Goal: Download file/media

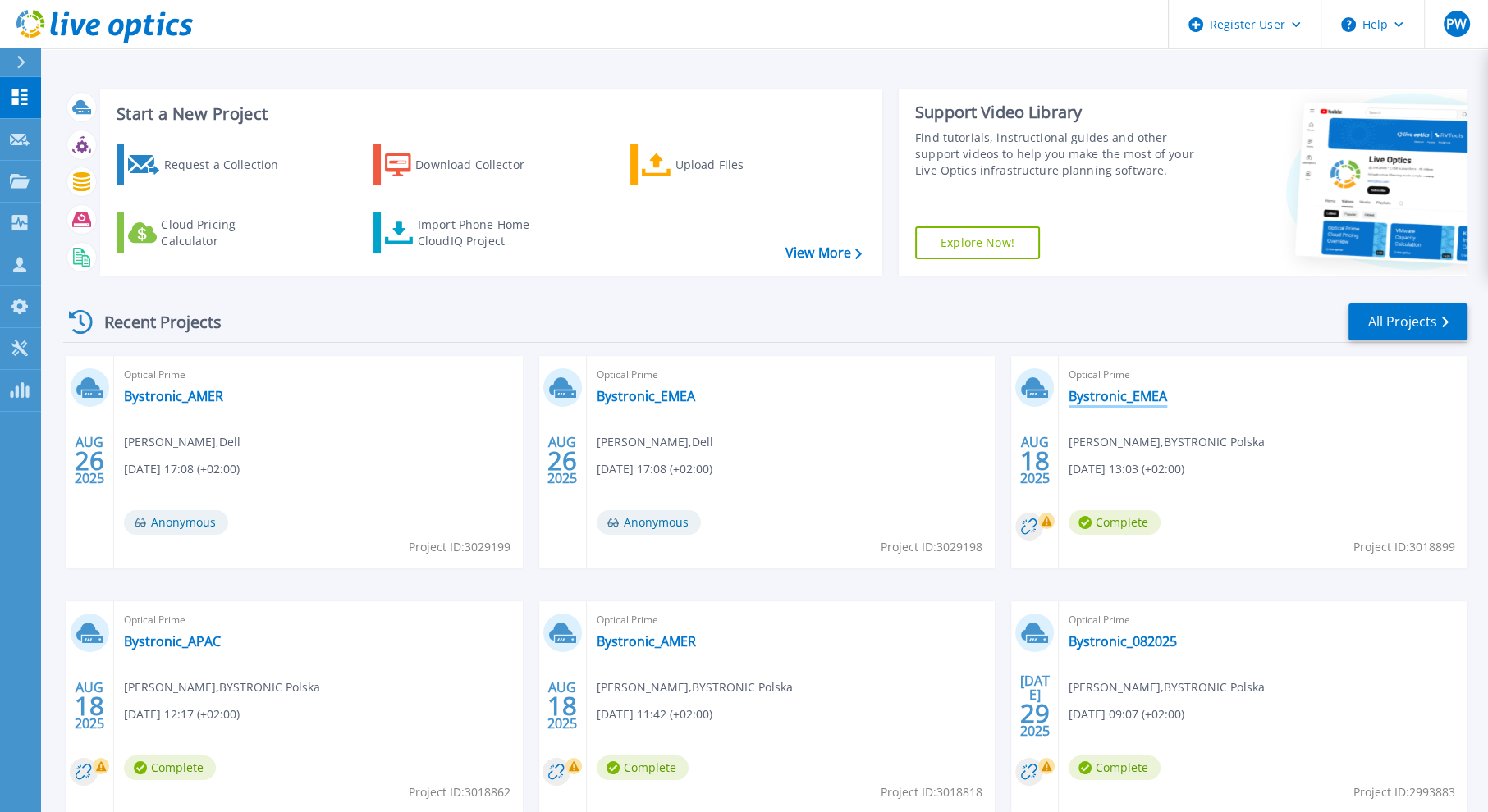
click at [1143, 396] on link "Bystronic_EMEA" at bounding box center [1118, 396] width 98 height 16
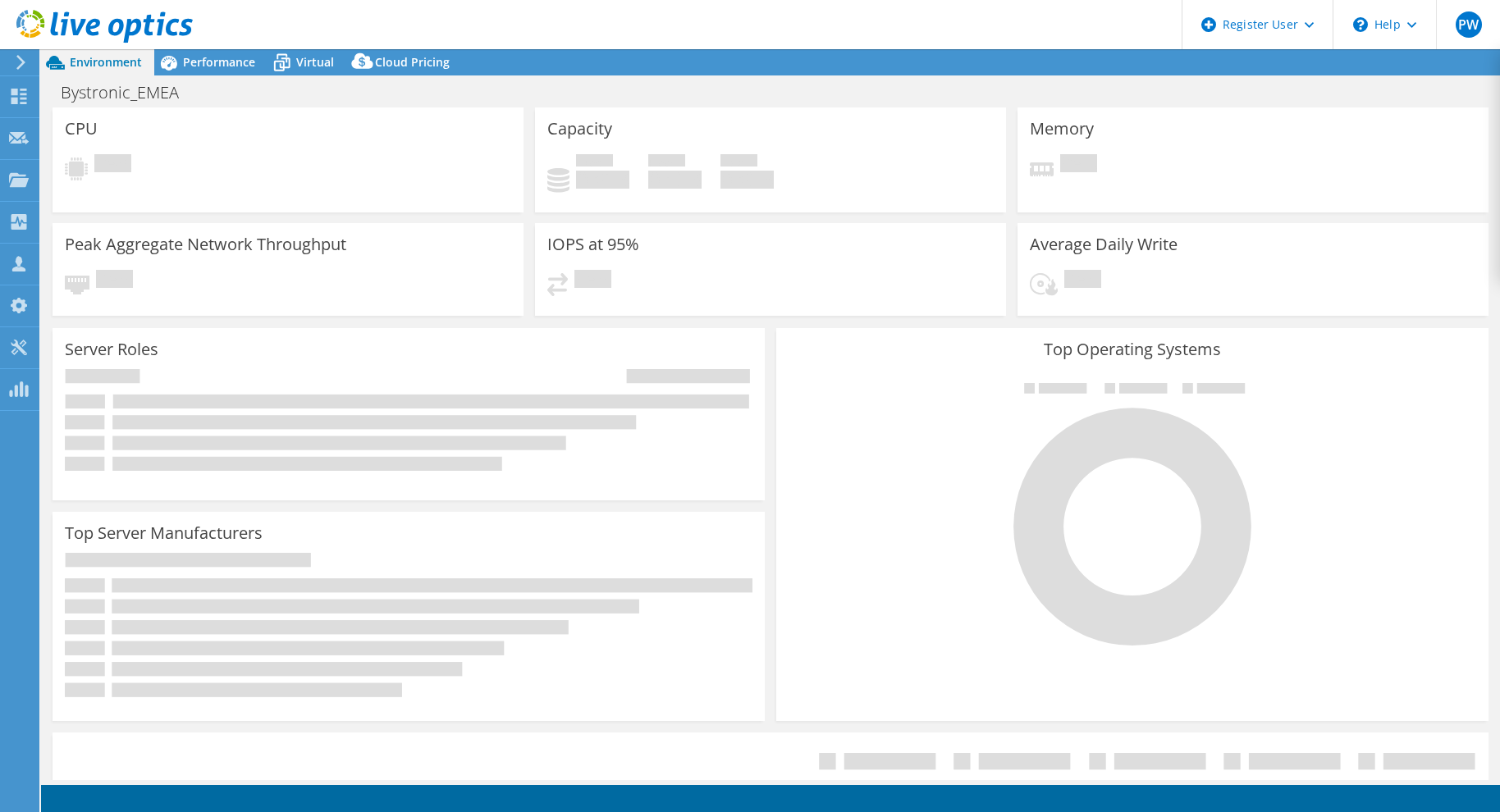
select select "USD"
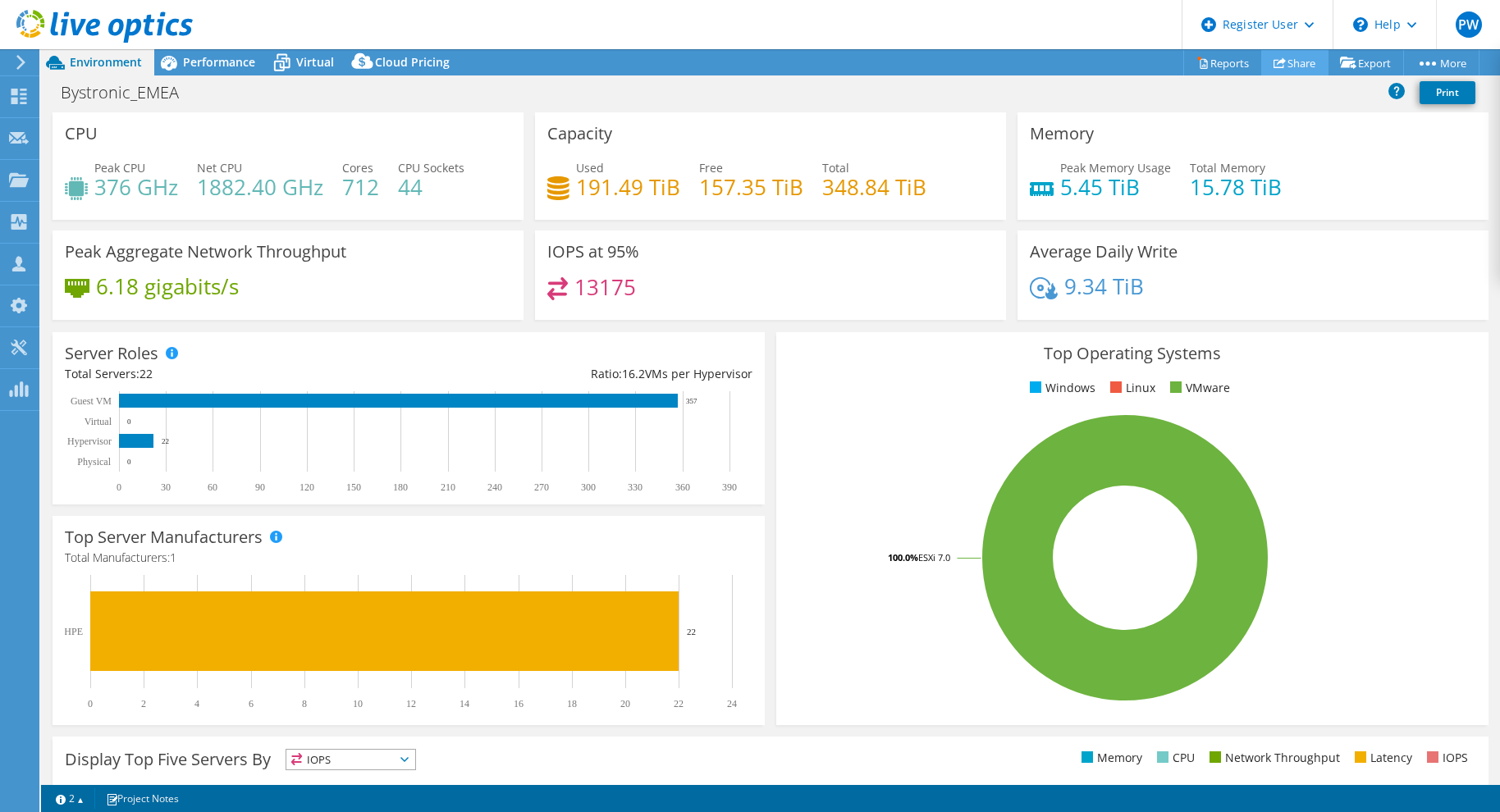
click at [1284, 57] on link "Share" at bounding box center [1294, 63] width 68 height 26
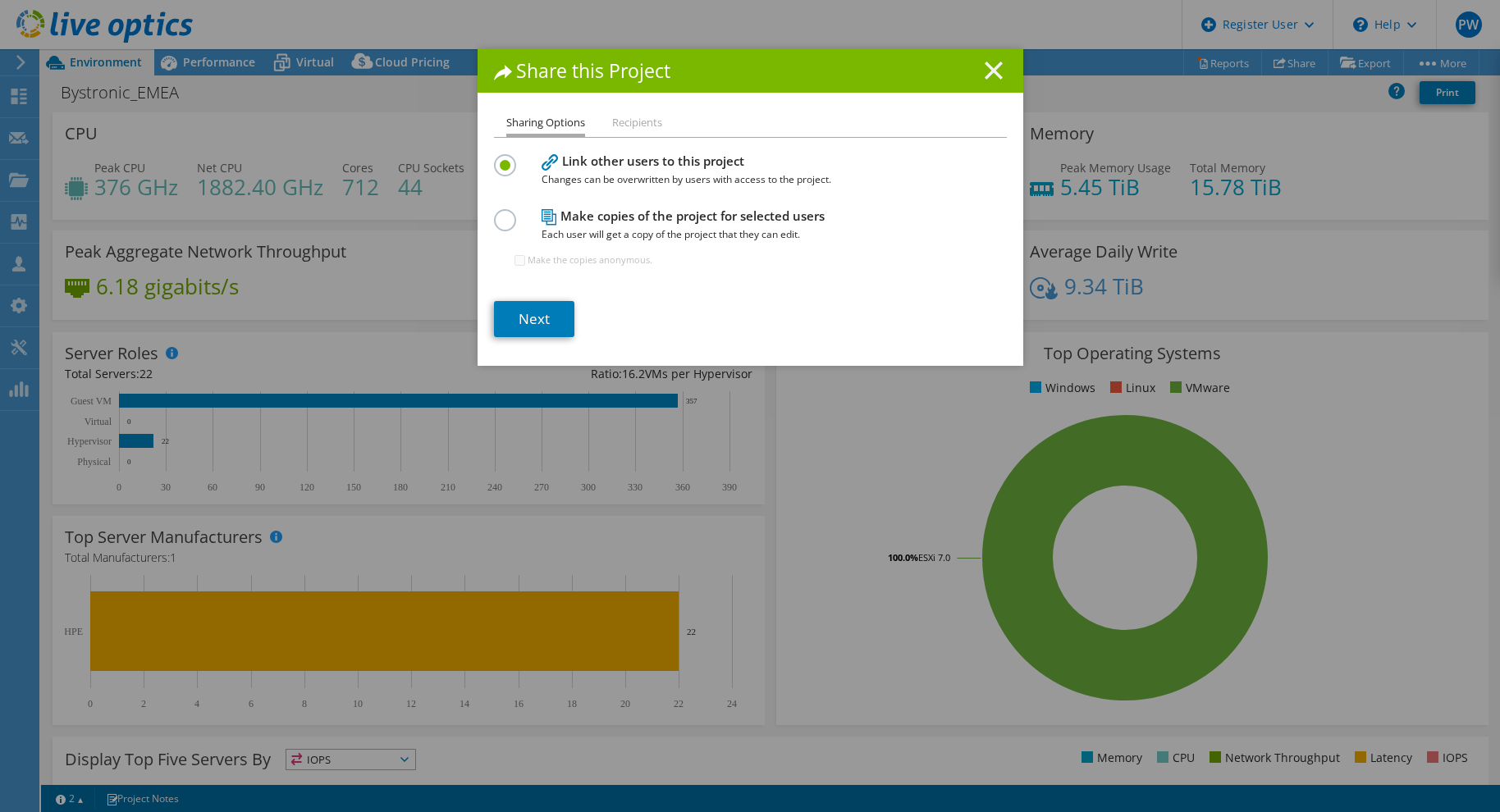
click at [991, 78] on icon at bounding box center [993, 70] width 18 height 18
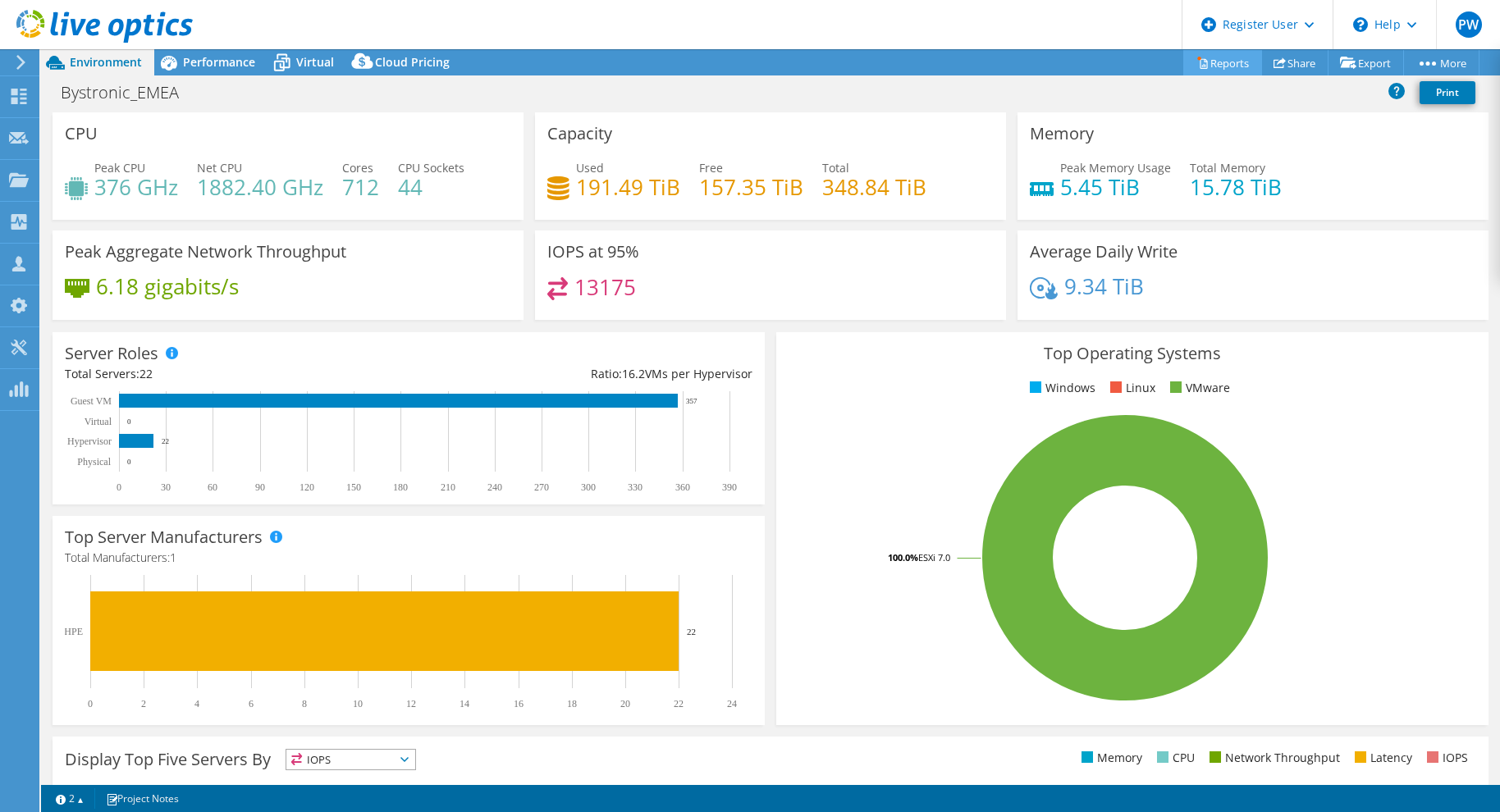
click at [1201, 63] on link "Reports" at bounding box center [1222, 63] width 79 height 26
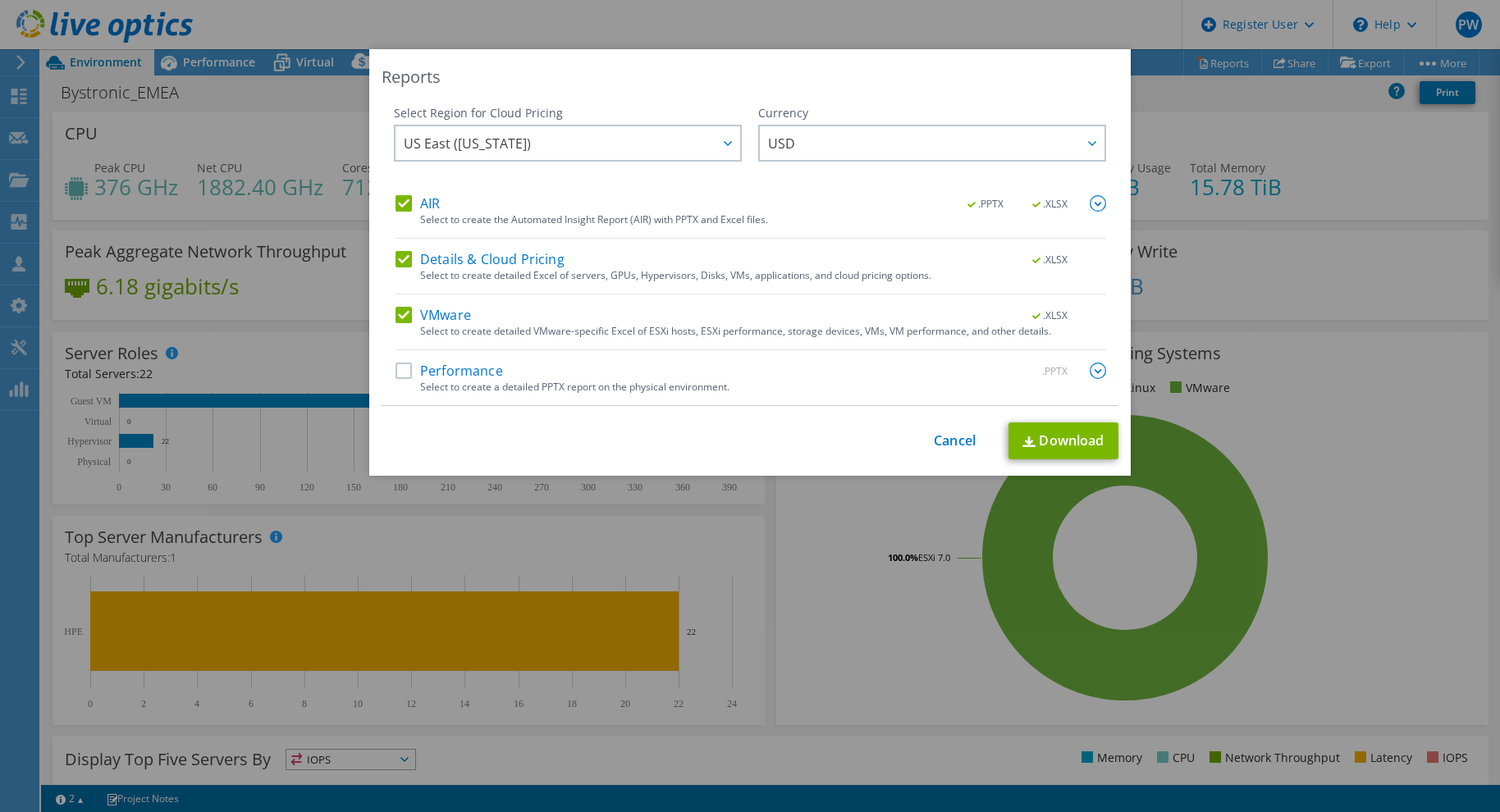
click at [447, 365] on label "Performance" at bounding box center [450, 370] width 108 height 16
click at [0, 0] on input "Performance" at bounding box center [0, 0] width 0 height 0
click at [644, 144] on span "US East (Virginia)" at bounding box center [572, 143] width 337 height 33
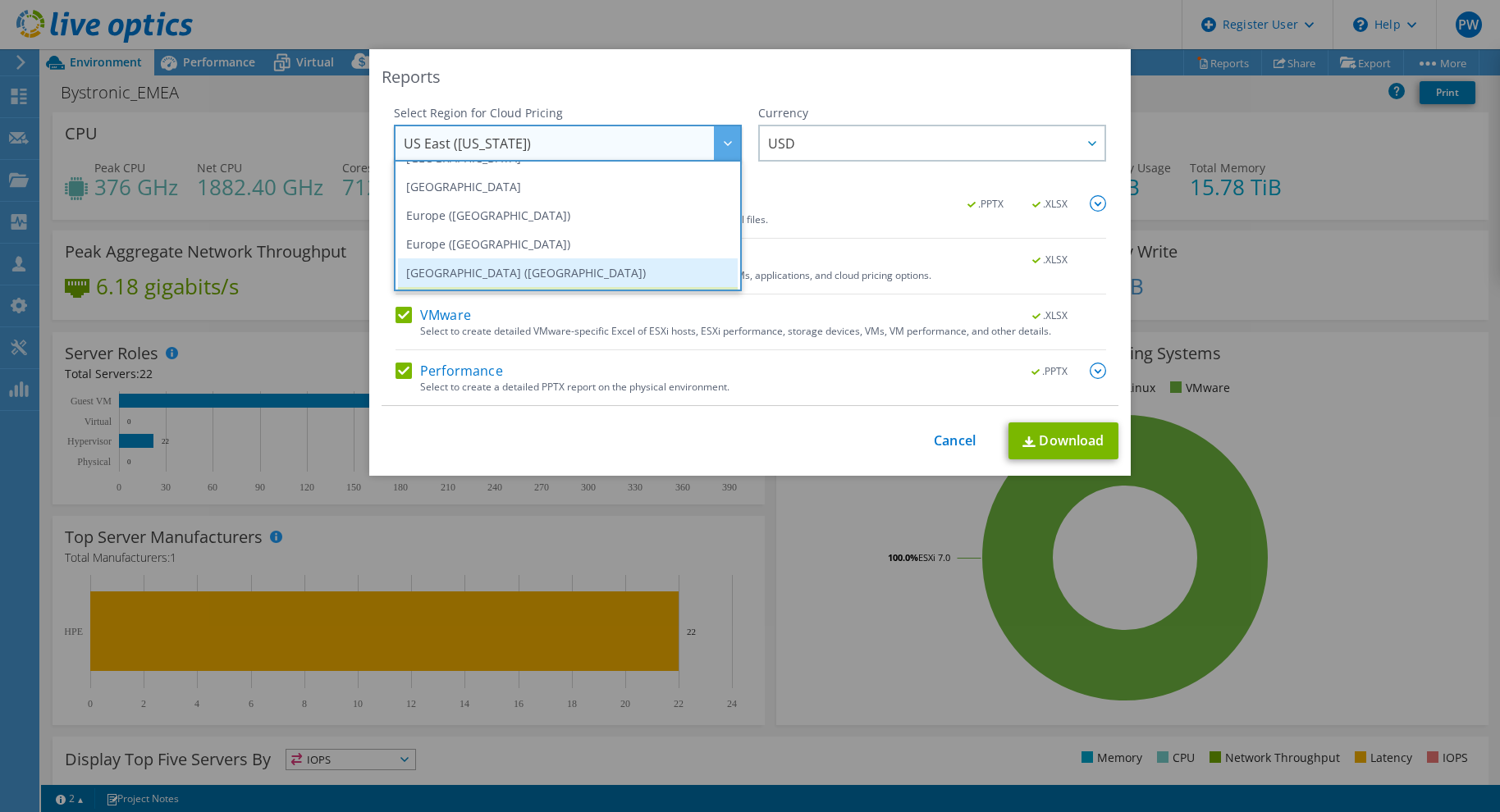
scroll to position [139, 0]
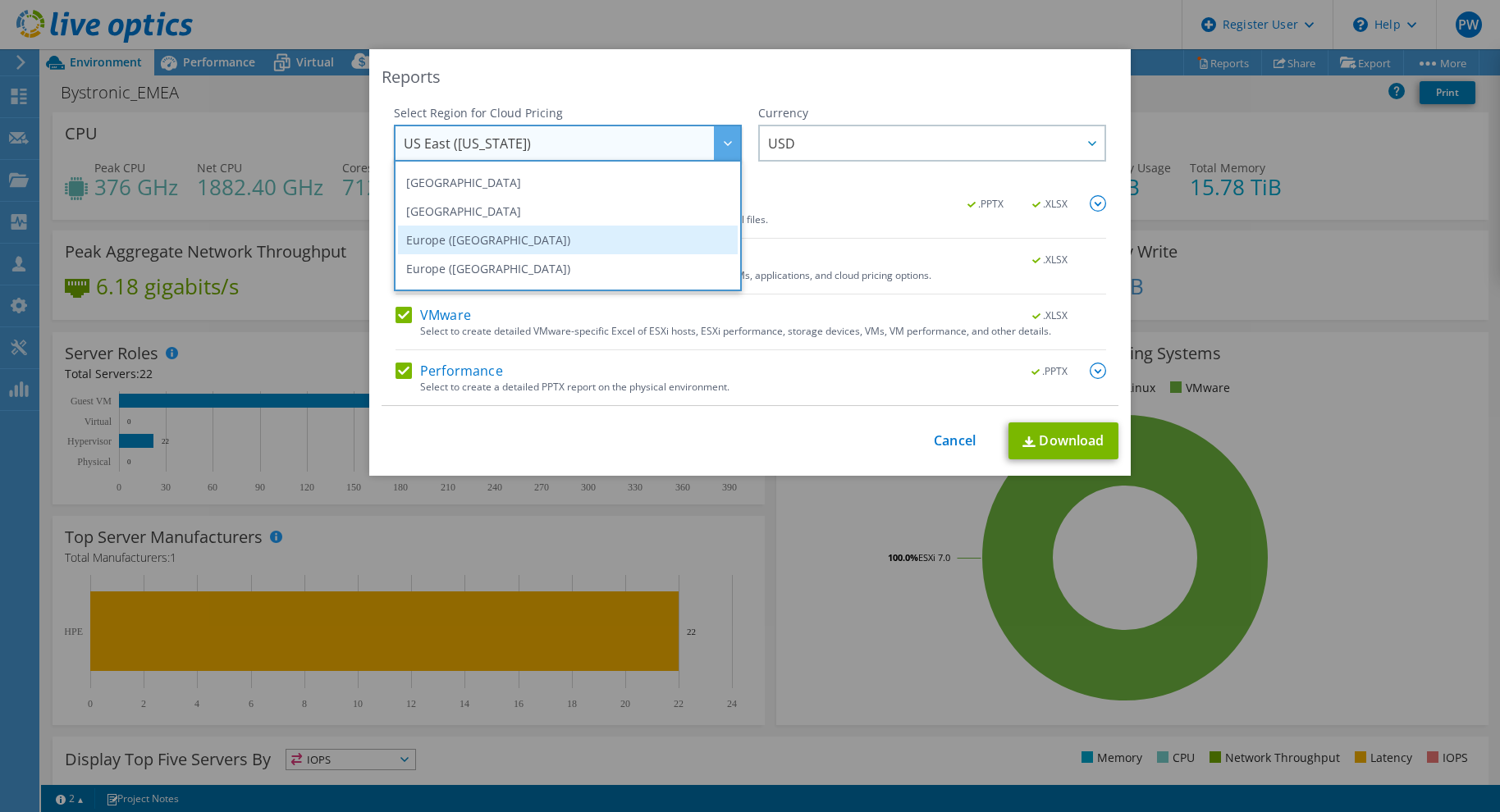
click at [562, 237] on li "Europe (Frankfurt)" at bounding box center [568, 240] width 339 height 29
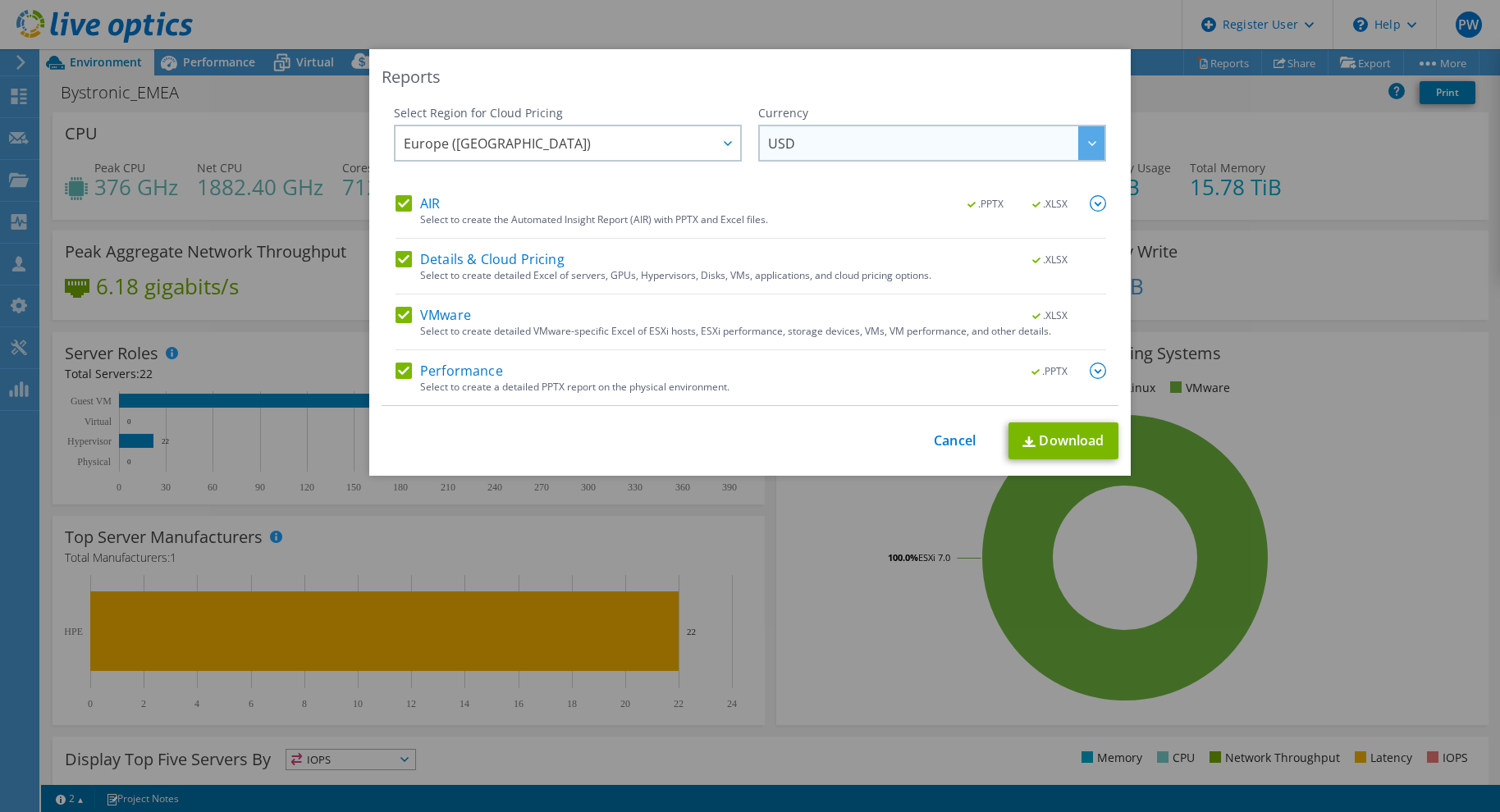
click at [804, 140] on span "USD" at bounding box center [936, 143] width 337 height 33
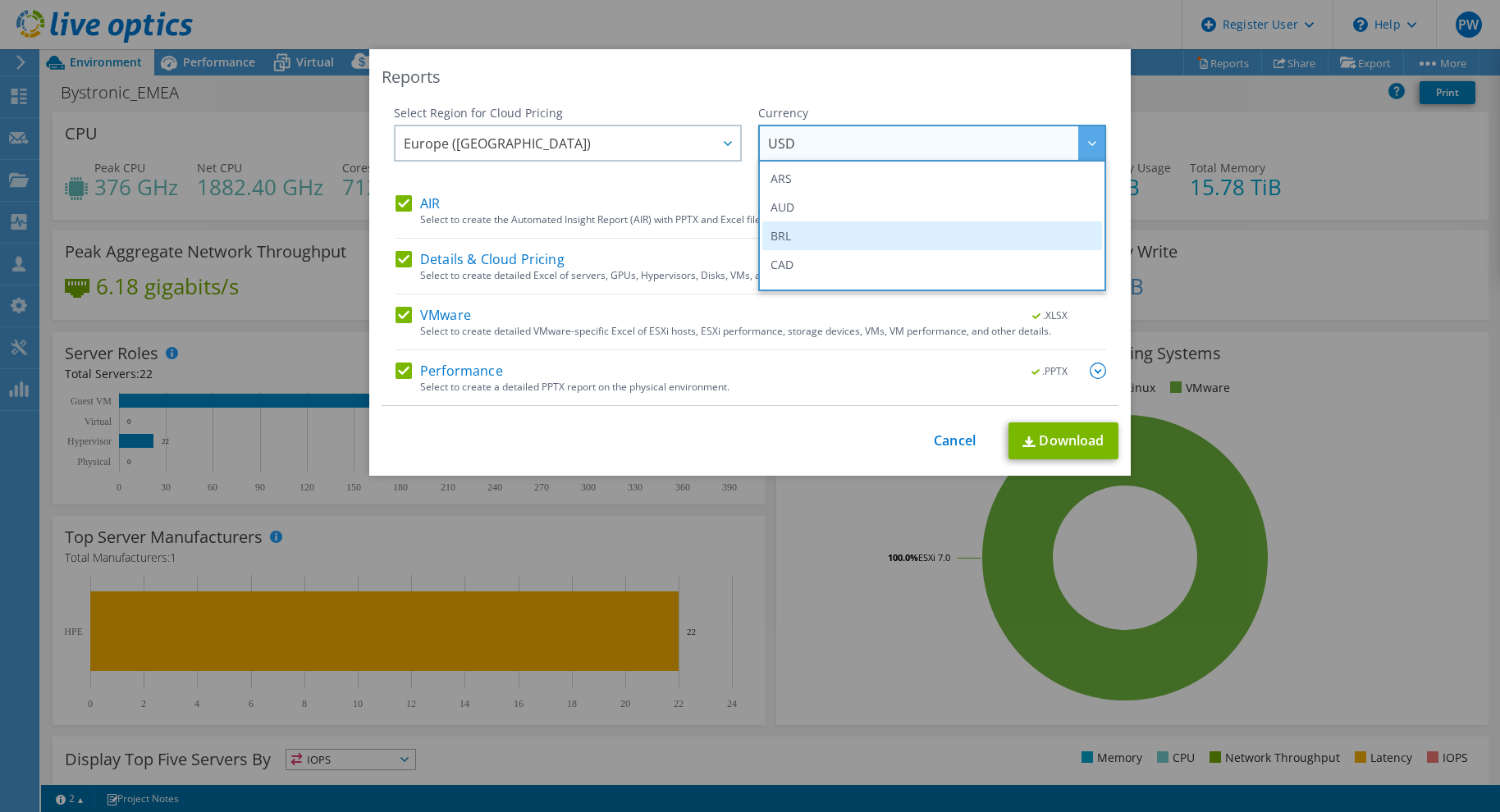
scroll to position [82, 0]
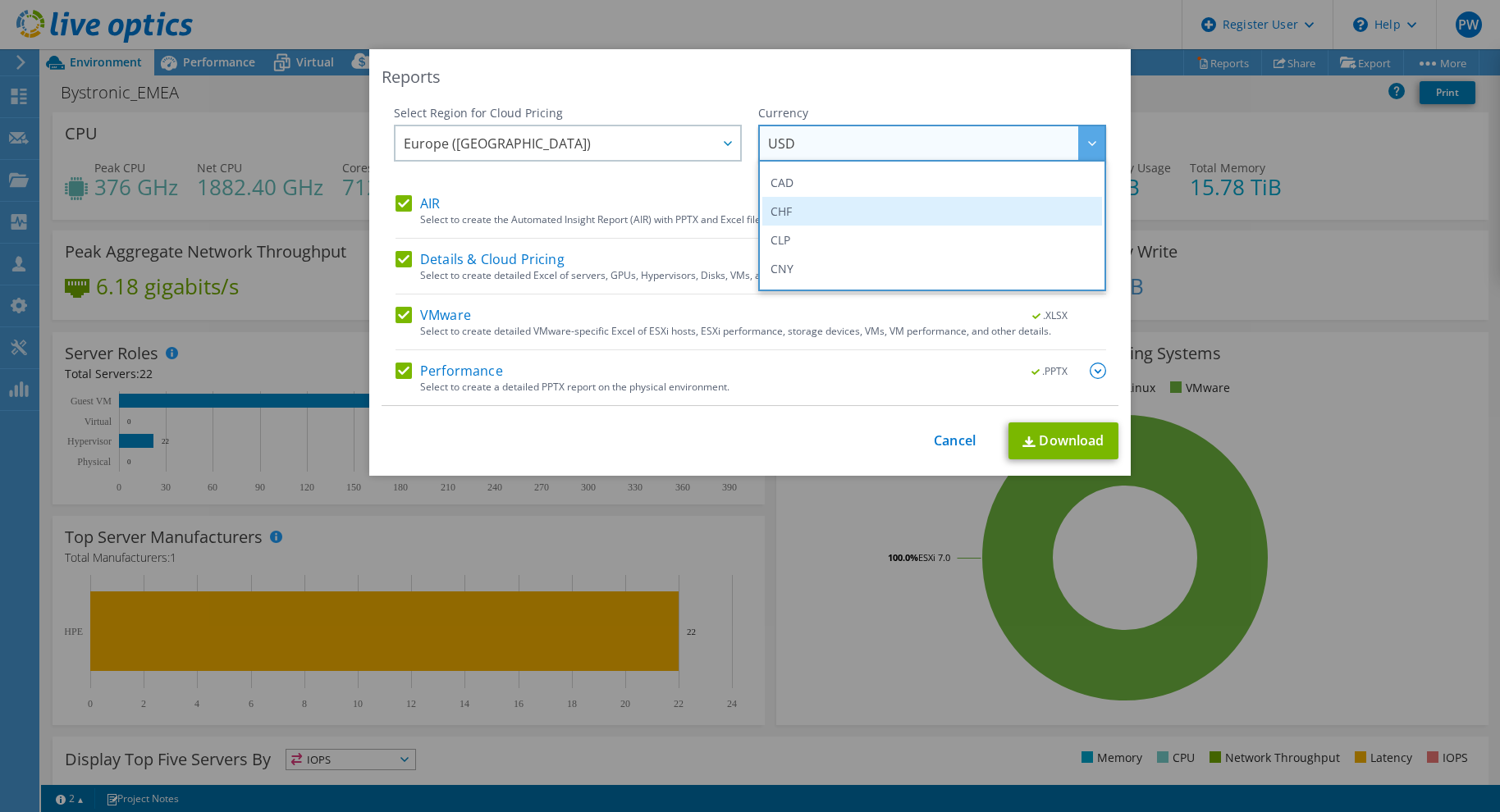
click at [815, 215] on li "CHF" at bounding box center [932, 211] width 339 height 29
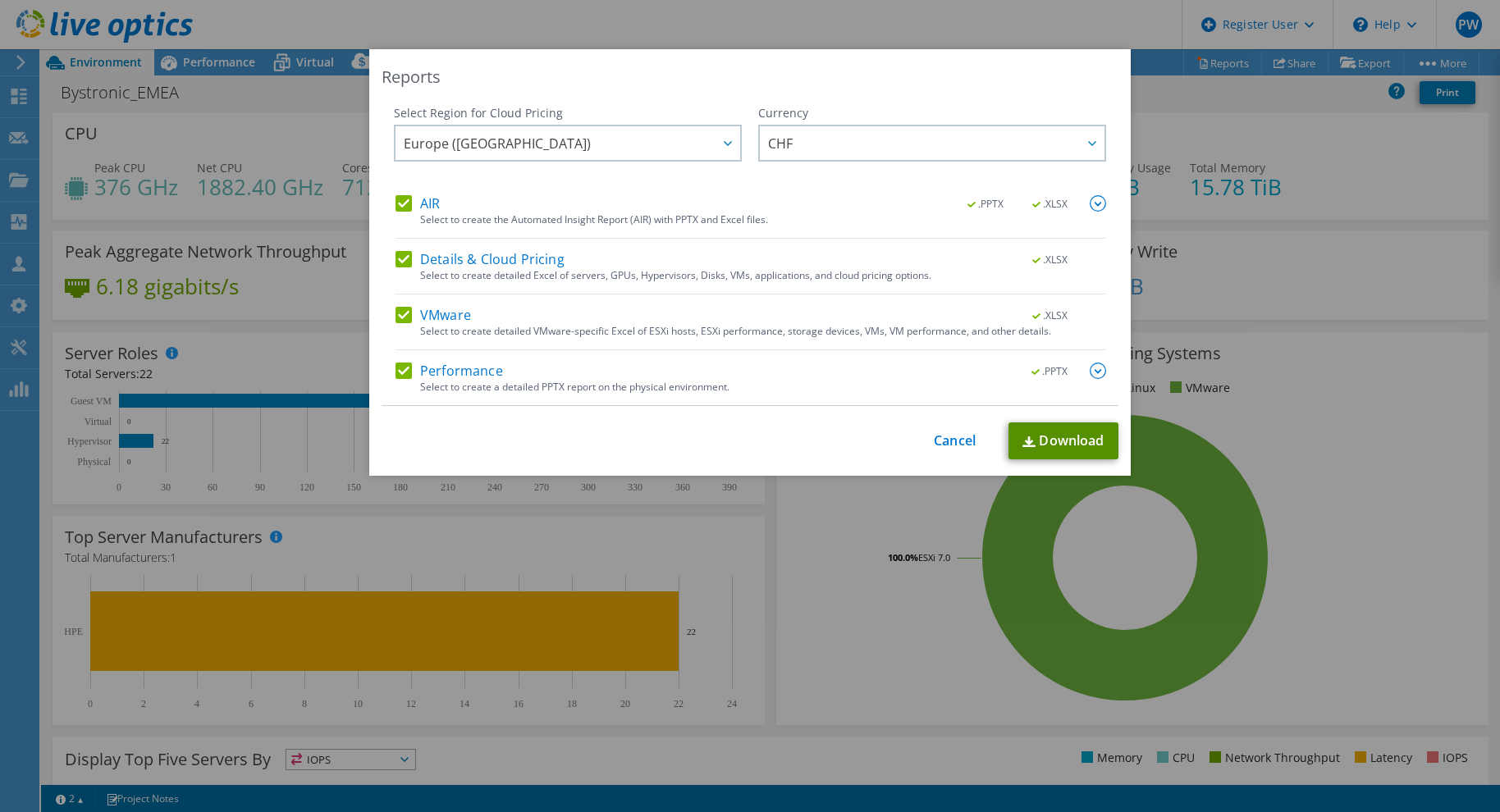
click at [1047, 440] on link "Download" at bounding box center [1063, 440] width 110 height 37
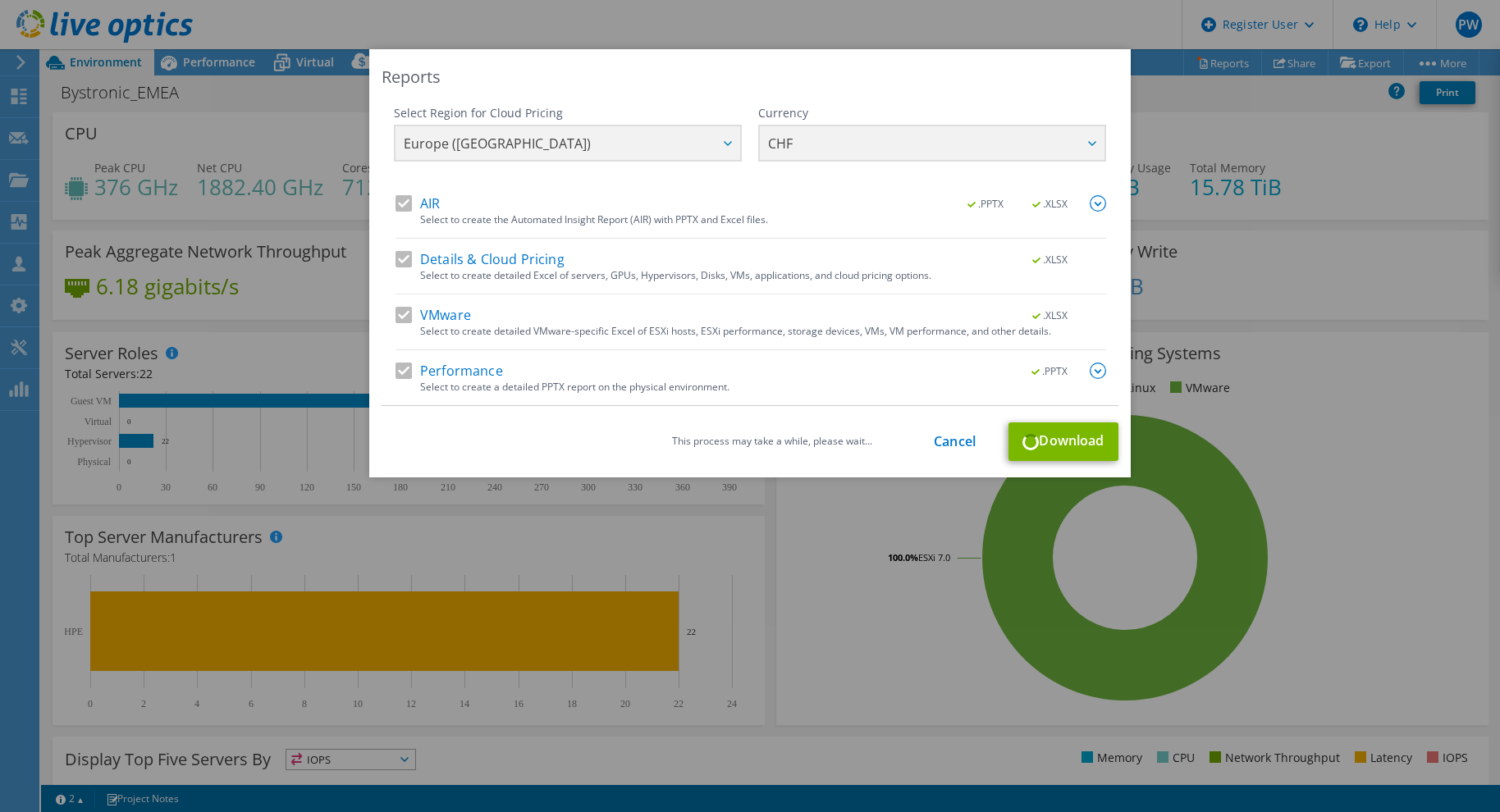
click at [1092, 371] on img at bounding box center [1097, 370] width 16 height 16
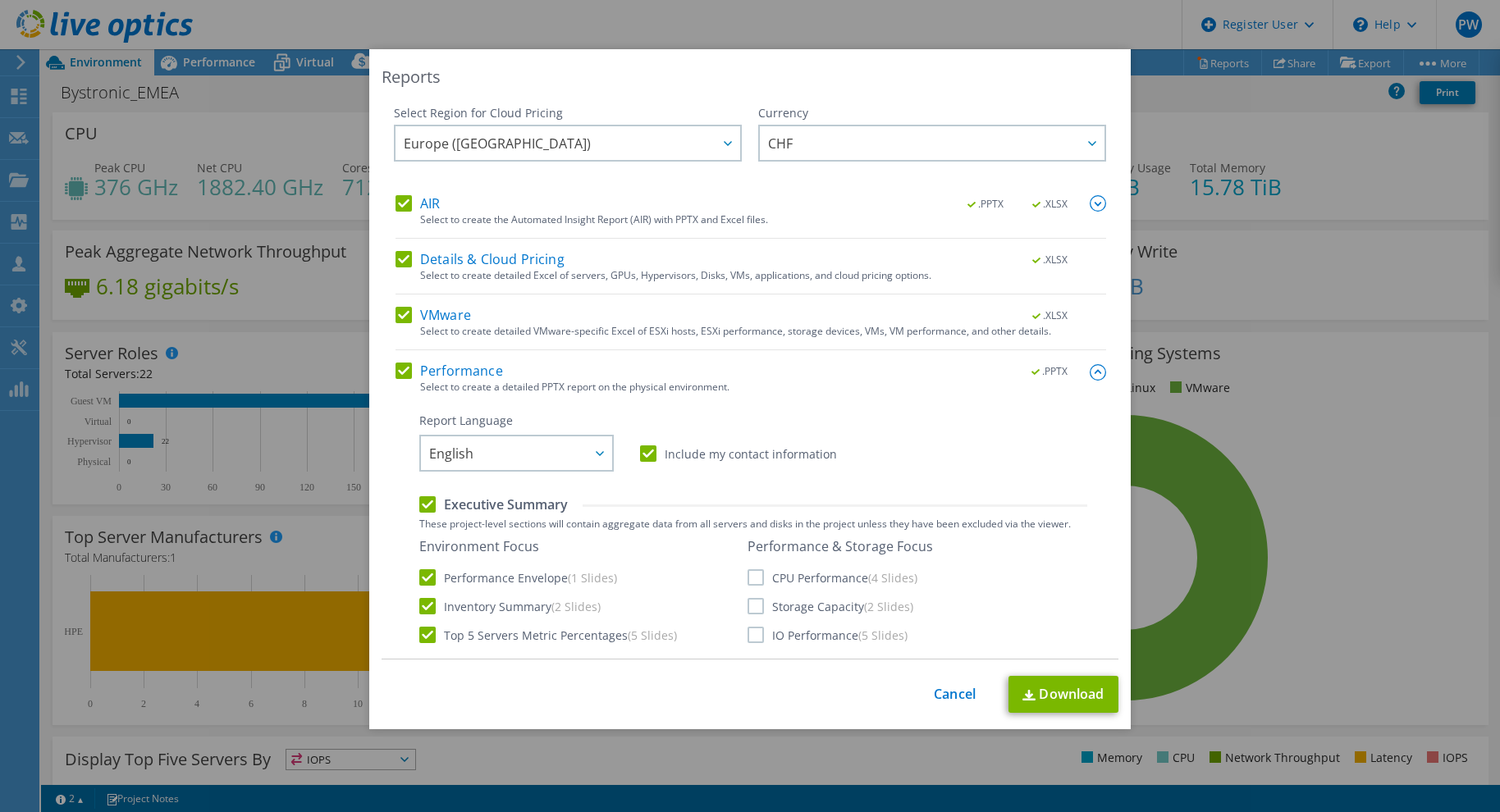
click at [1090, 374] on img at bounding box center [1097, 372] width 16 height 16
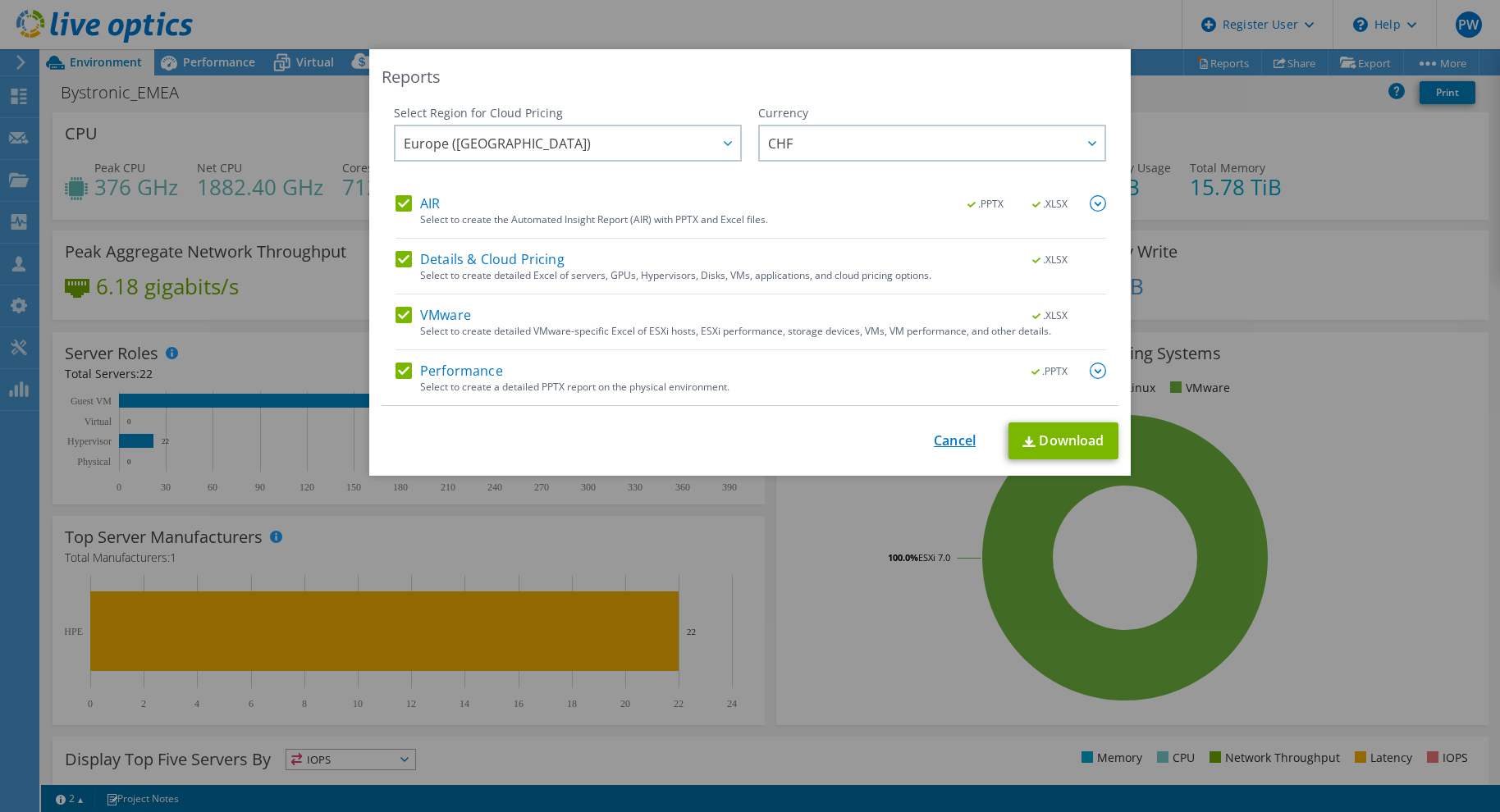
click at [960, 435] on link "Cancel" at bounding box center [954, 441] width 42 height 15
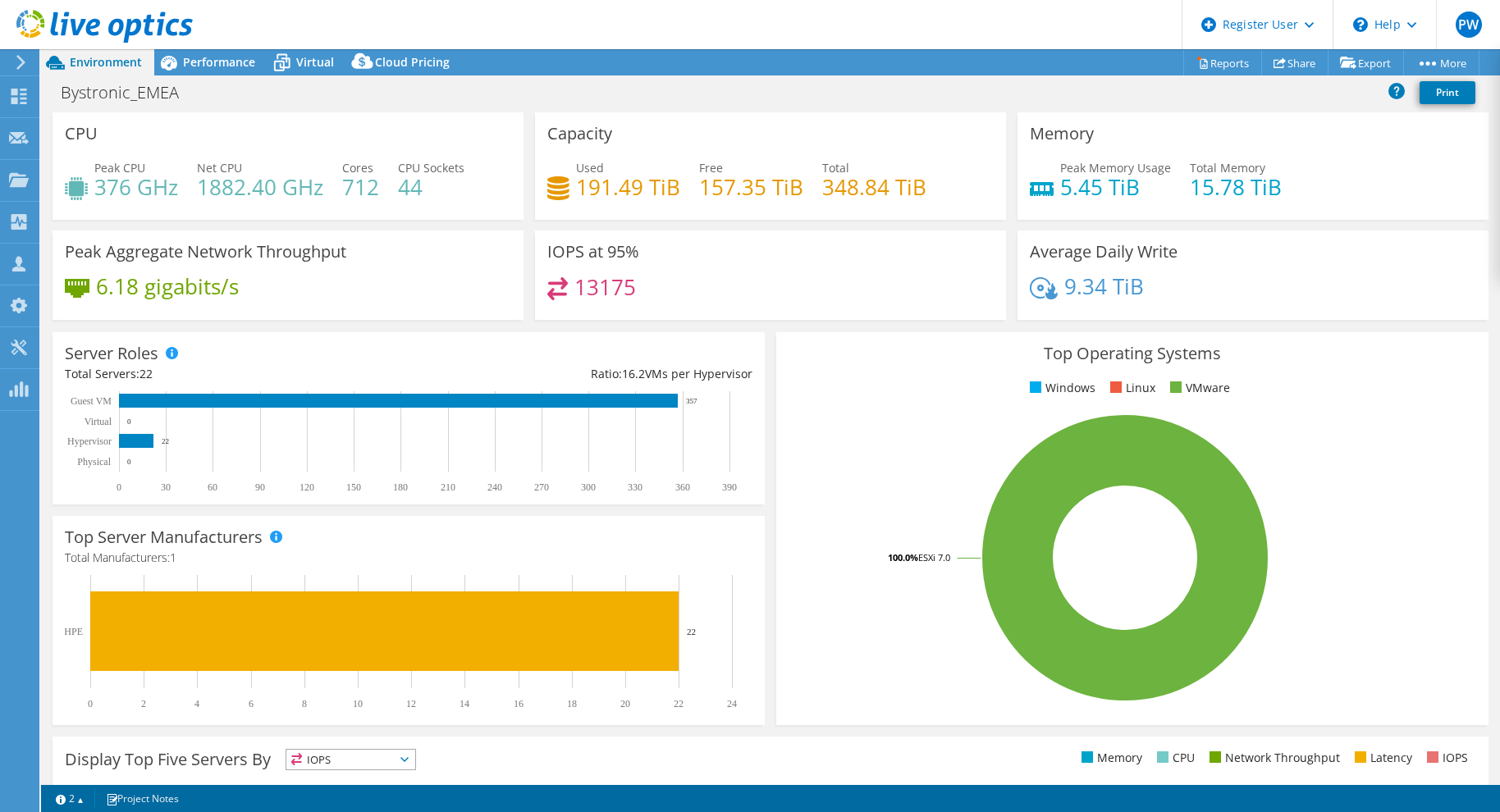
click at [426, 98] on div "Bystronic_EMEA Print" at bounding box center [770, 92] width 1459 height 31
